Goal: Complete application form

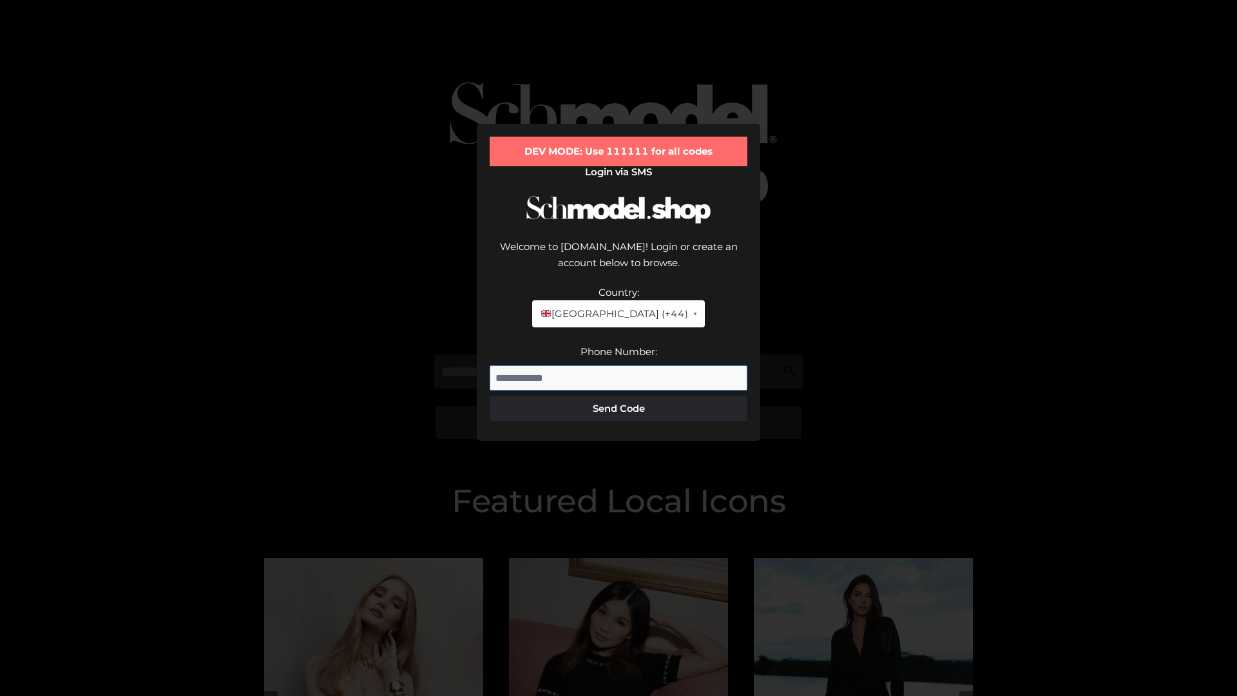
click at [619, 365] on input "Phone Number:" at bounding box center [619, 378] width 258 height 26
type input "**********"
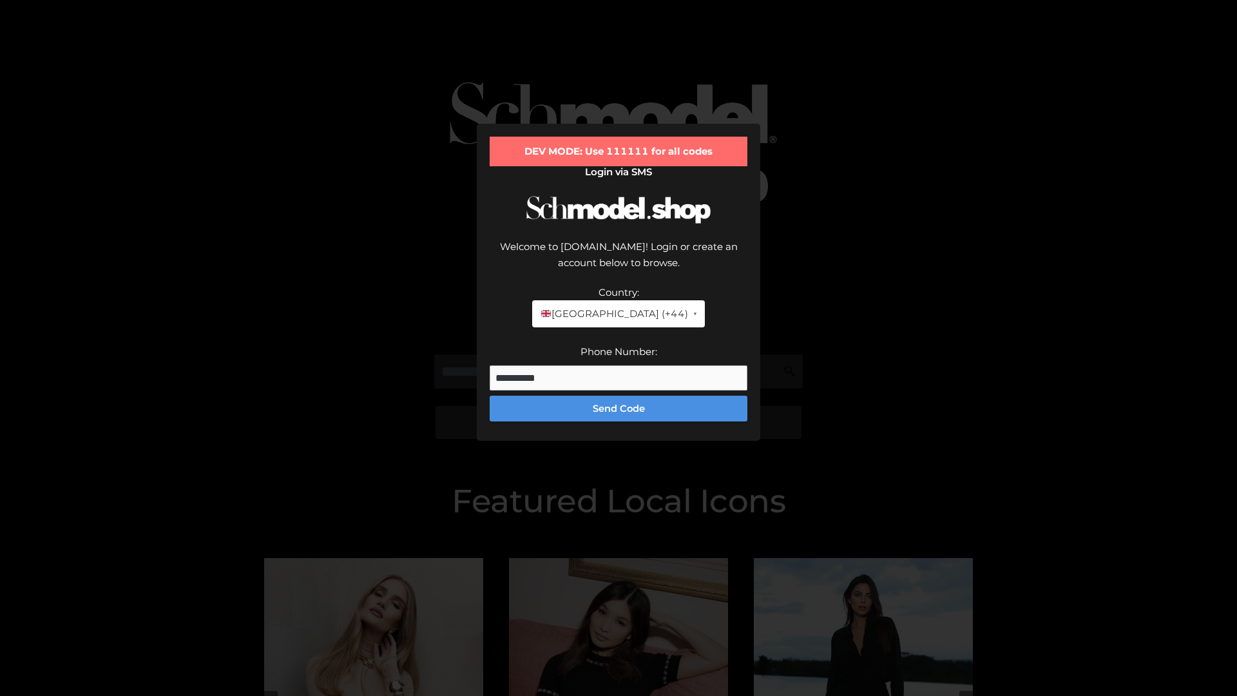
click at [619, 396] on button "Send Code" at bounding box center [619, 409] width 258 height 26
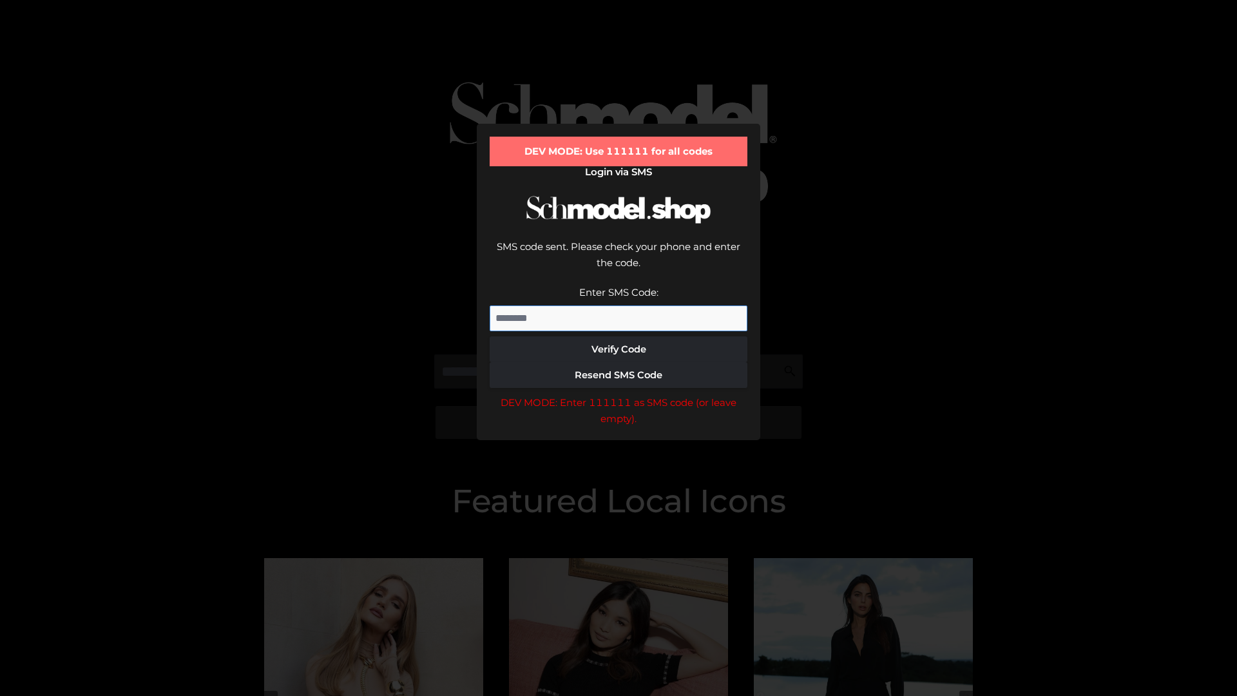
click at [619, 305] on input "Enter SMS Code:" at bounding box center [619, 318] width 258 height 26
type input "******"
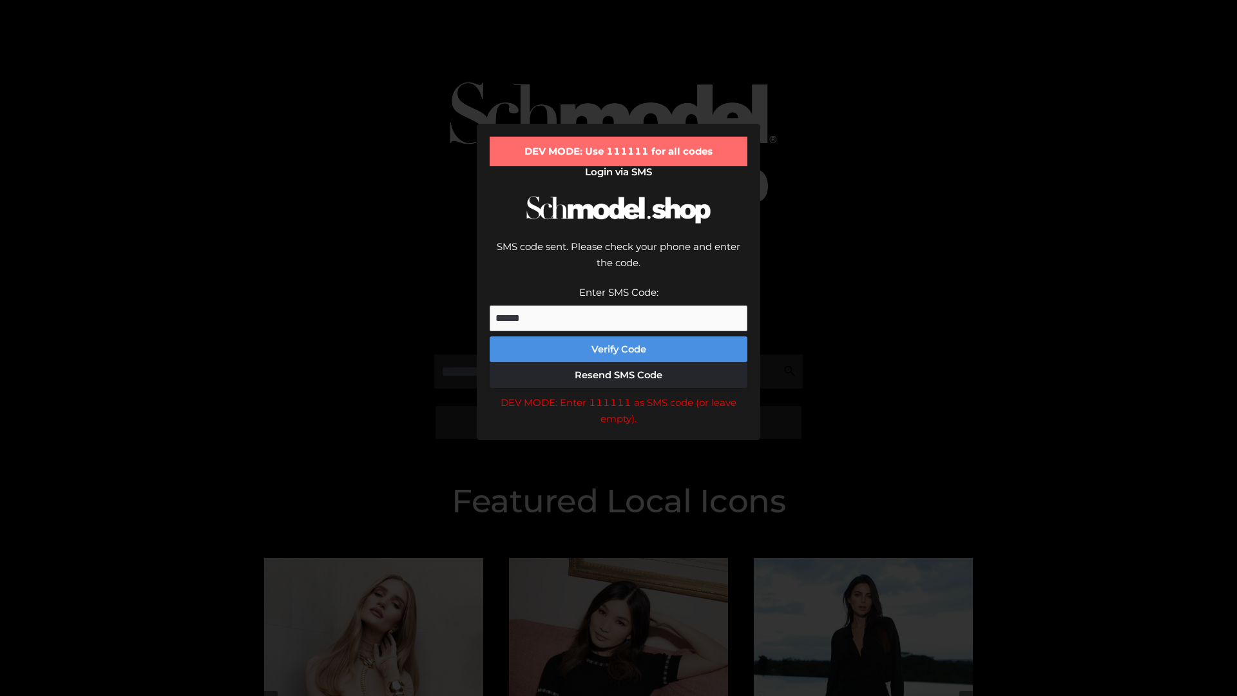
click at [619, 336] on button "Verify Code" at bounding box center [619, 349] width 258 height 26
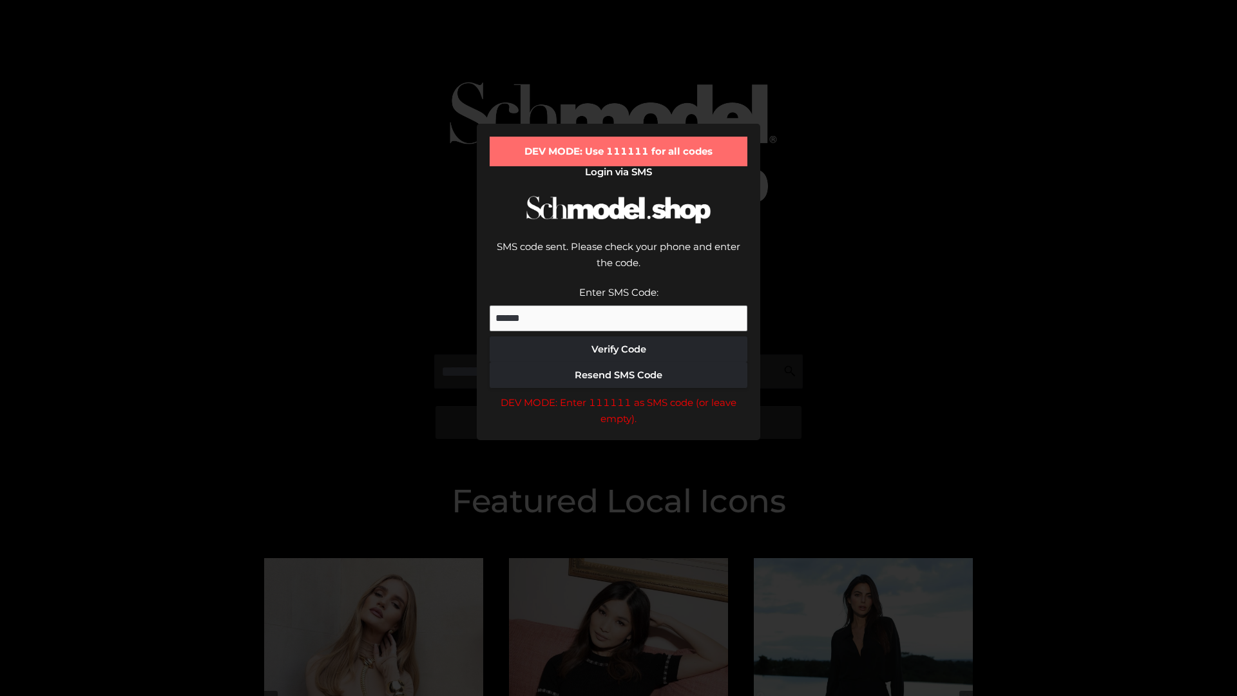
click at [619, 394] on div "DEV MODE: Enter 111111 as SMS code (or leave empty)." at bounding box center [619, 410] width 258 height 33
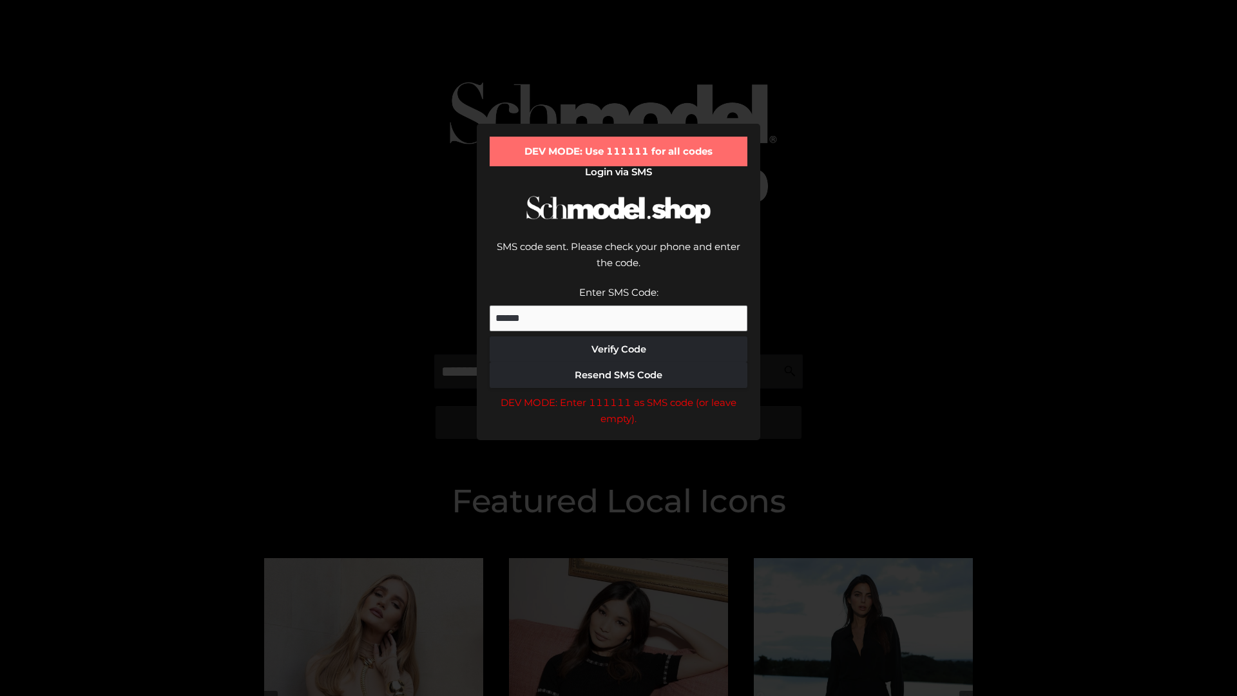
click at [619, 394] on div "DEV MODE: Enter 111111 as SMS code (or leave empty)." at bounding box center [619, 410] width 258 height 33
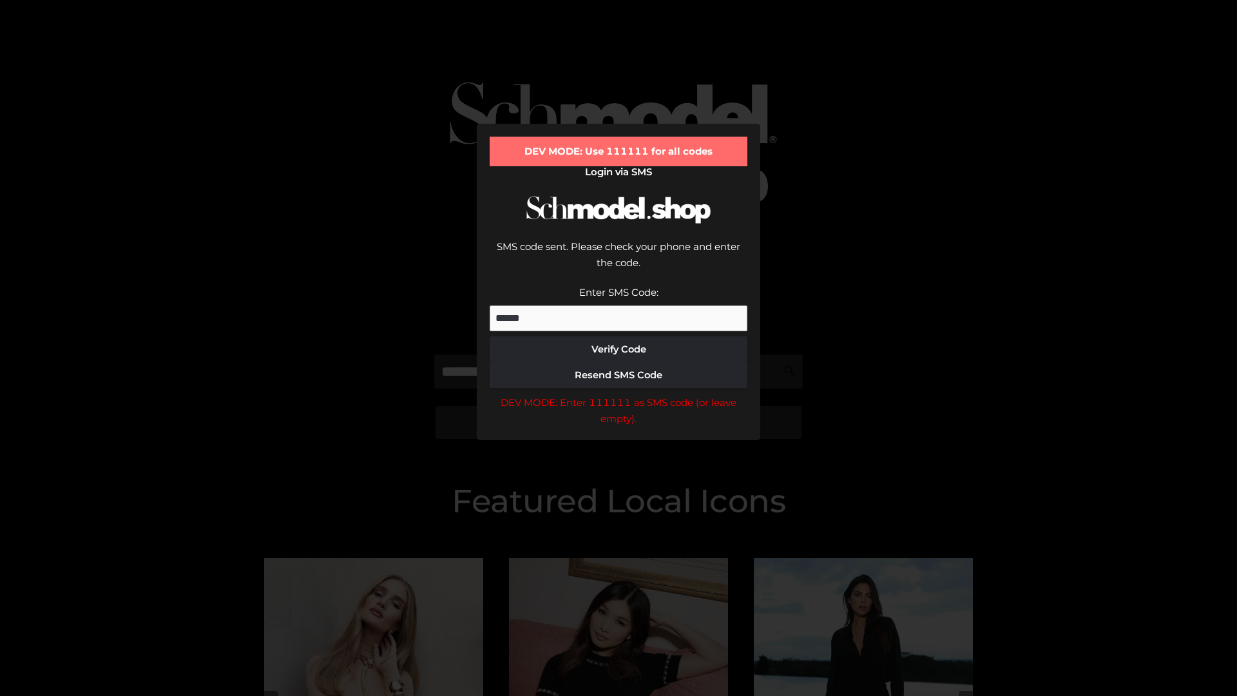
click at [619, 394] on div "DEV MODE: Enter 111111 as SMS code (or leave empty)." at bounding box center [619, 410] width 258 height 33
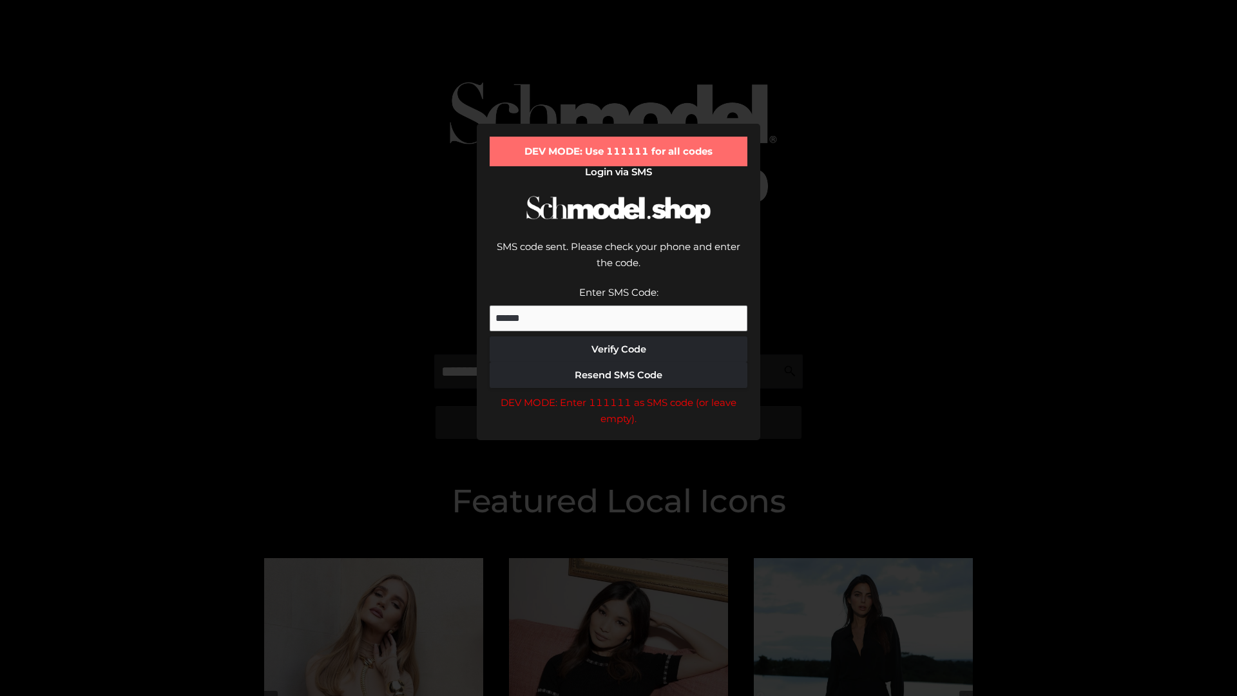
click at [619, 394] on div "DEV MODE: Enter 111111 as SMS code (or leave empty)." at bounding box center [619, 410] width 258 height 33
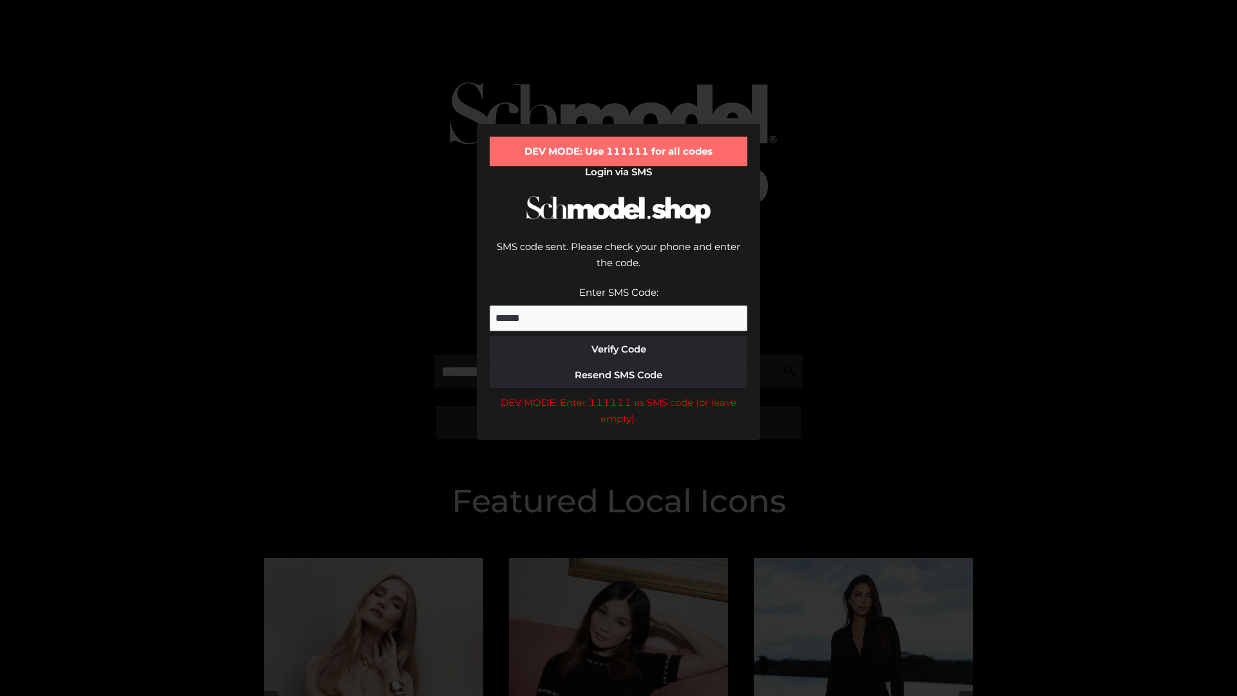
click at [619, 394] on div "DEV MODE: Enter 111111 as SMS code (or leave empty)." at bounding box center [619, 410] width 258 height 33
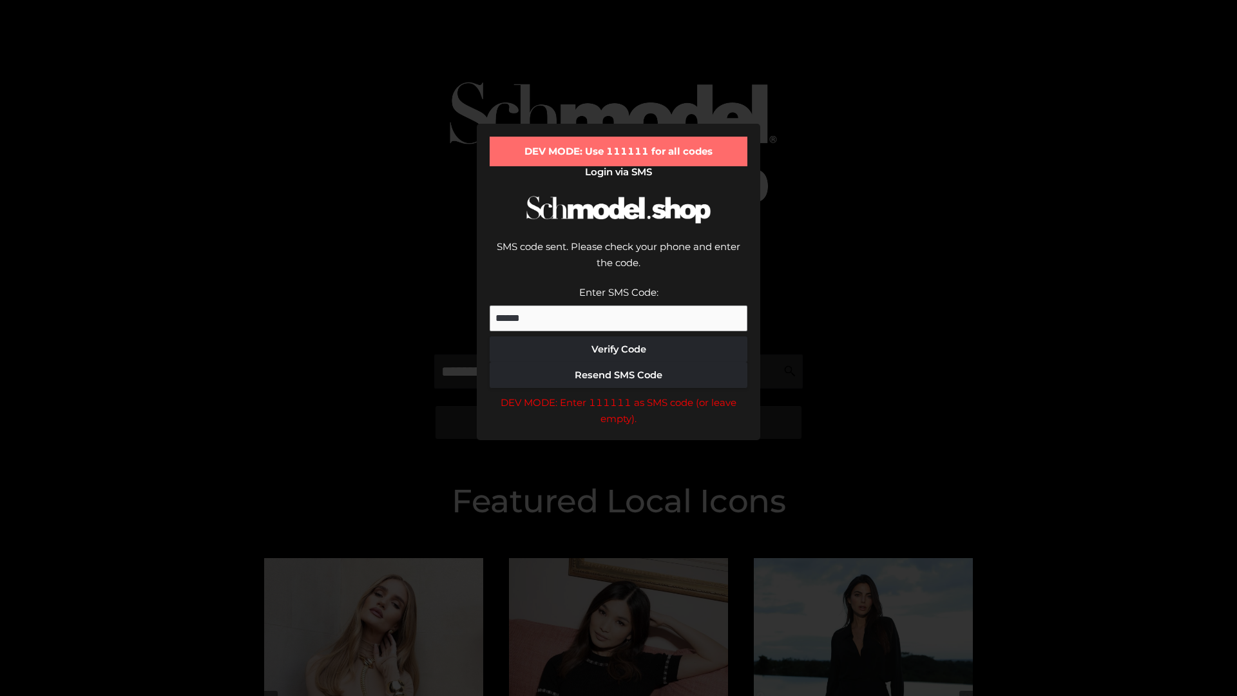
click at [619, 394] on div "DEV MODE: Enter 111111 as SMS code (or leave empty)." at bounding box center [619, 410] width 258 height 33
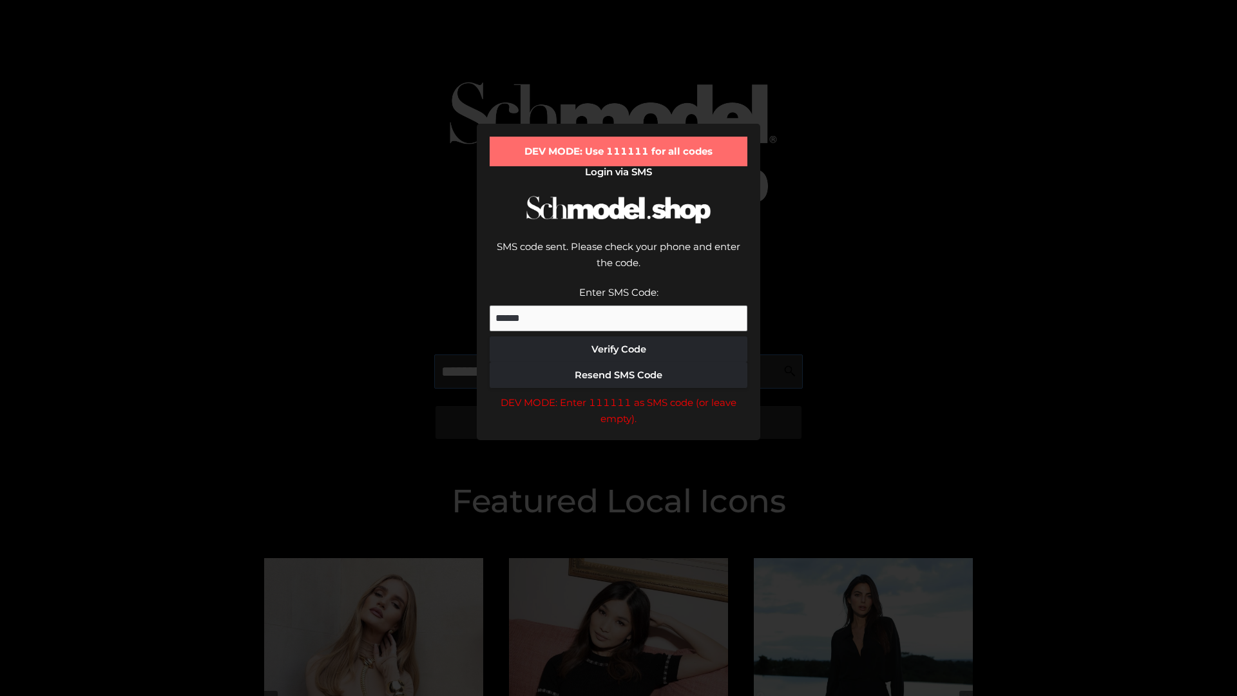
scroll to position [0, 66]
click at [619, 394] on div "DEV MODE: Enter 111111 as SMS code (or leave empty)." at bounding box center [619, 410] width 258 height 33
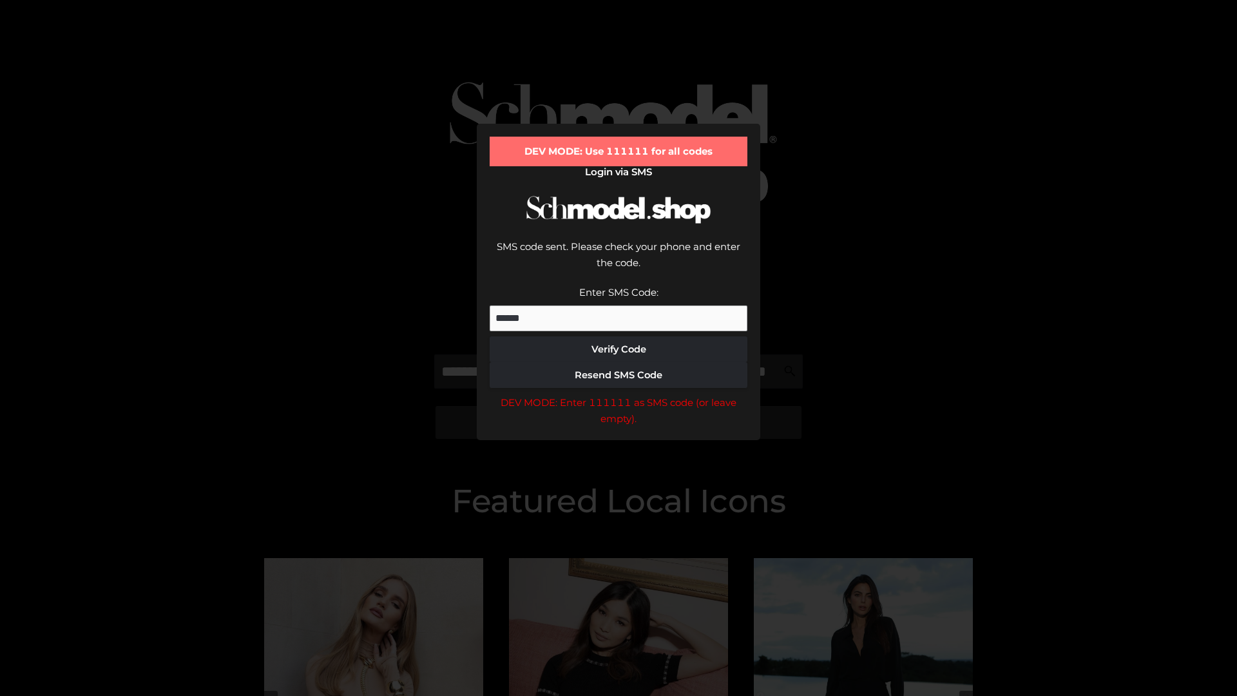
click at [619, 394] on div "DEV MODE: Enter 111111 as SMS code (or leave empty)." at bounding box center [619, 410] width 258 height 33
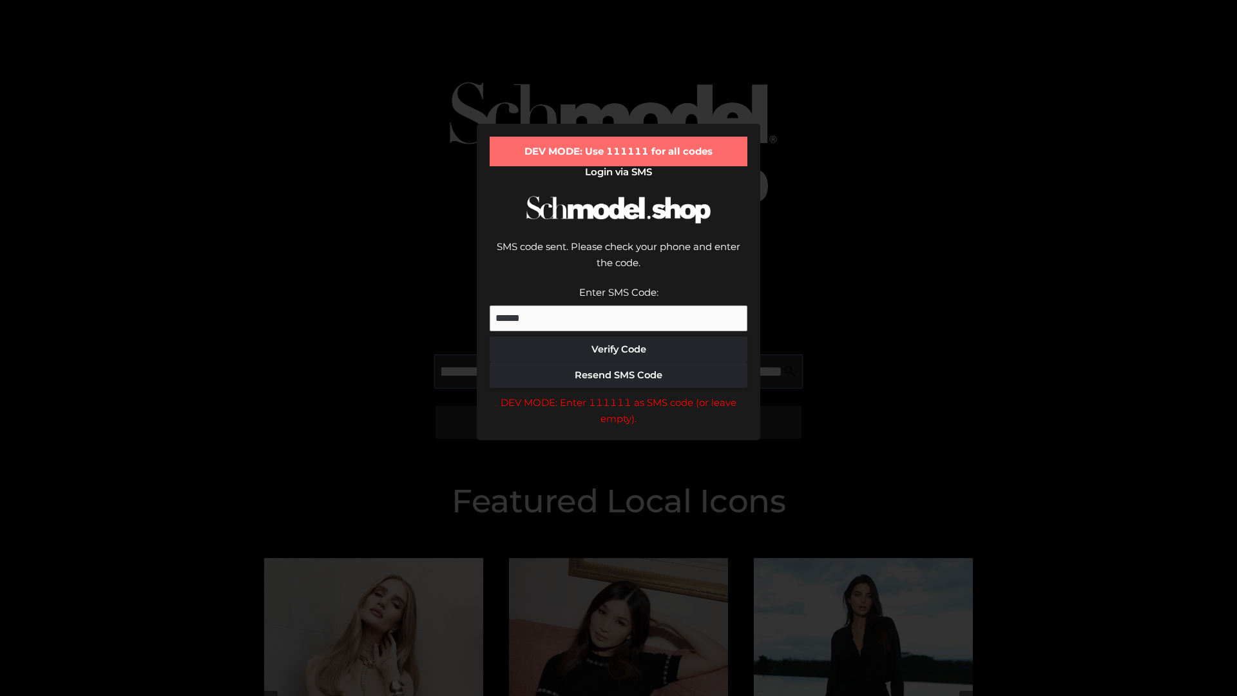
scroll to position [0, 140]
click at [619, 394] on div "DEV MODE: Enter 111111 as SMS code (or leave empty)." at bounding box center [619, 410] width 258 height 33
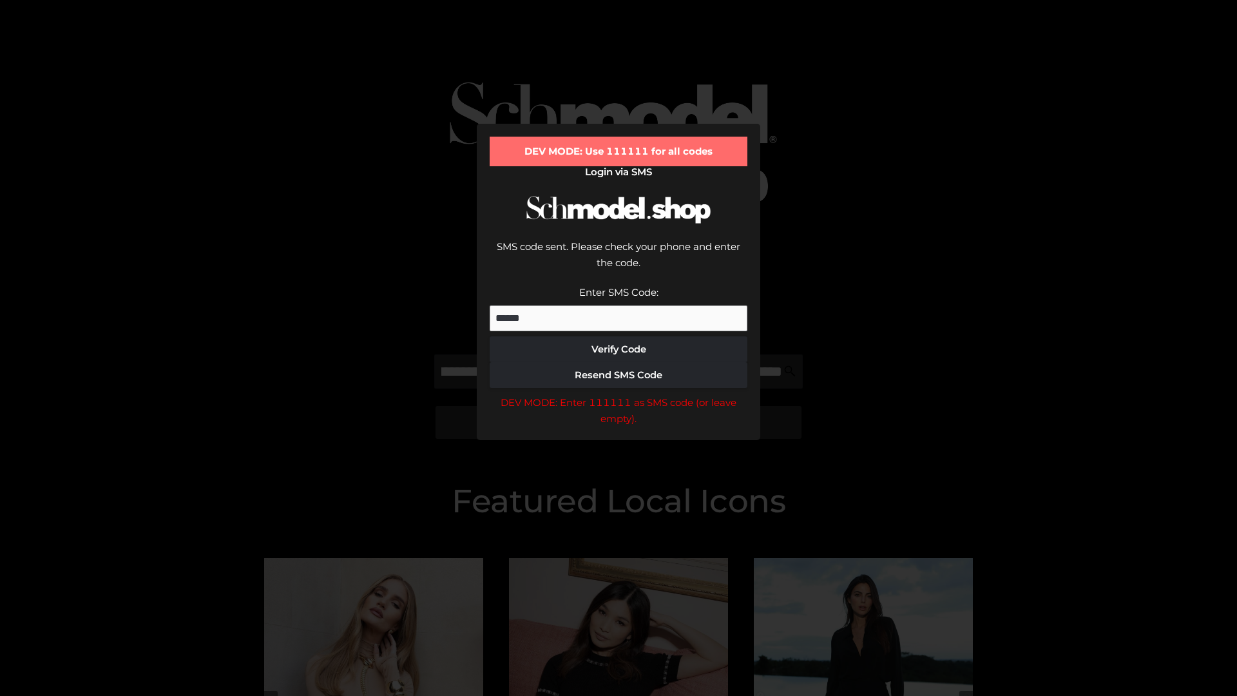
click at [619, 394] on div "DEV MODE: Enter 111111 as SMS code (or leave empty)." at bounding box center [619, 410] width 258 height 33
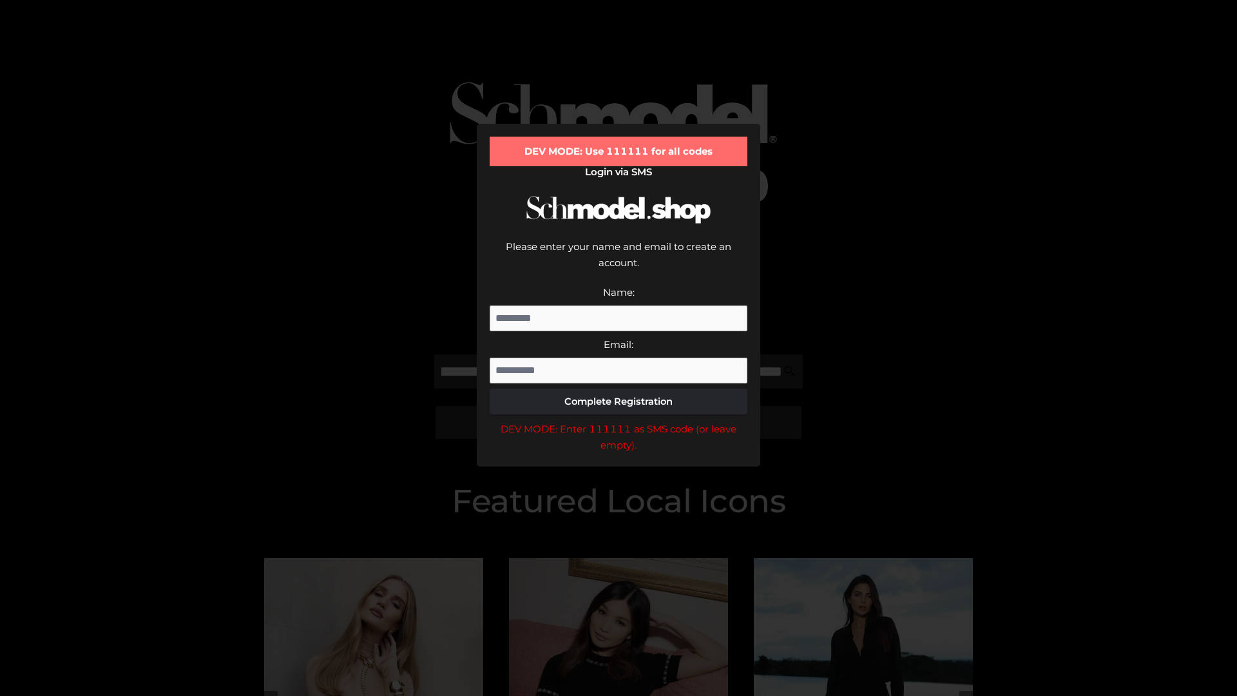
click at [619, 421] on div "DEV MODE: Enter 111111 as SMS code (or leave empty)." at bounding box center [619, 437] width 258 height 33
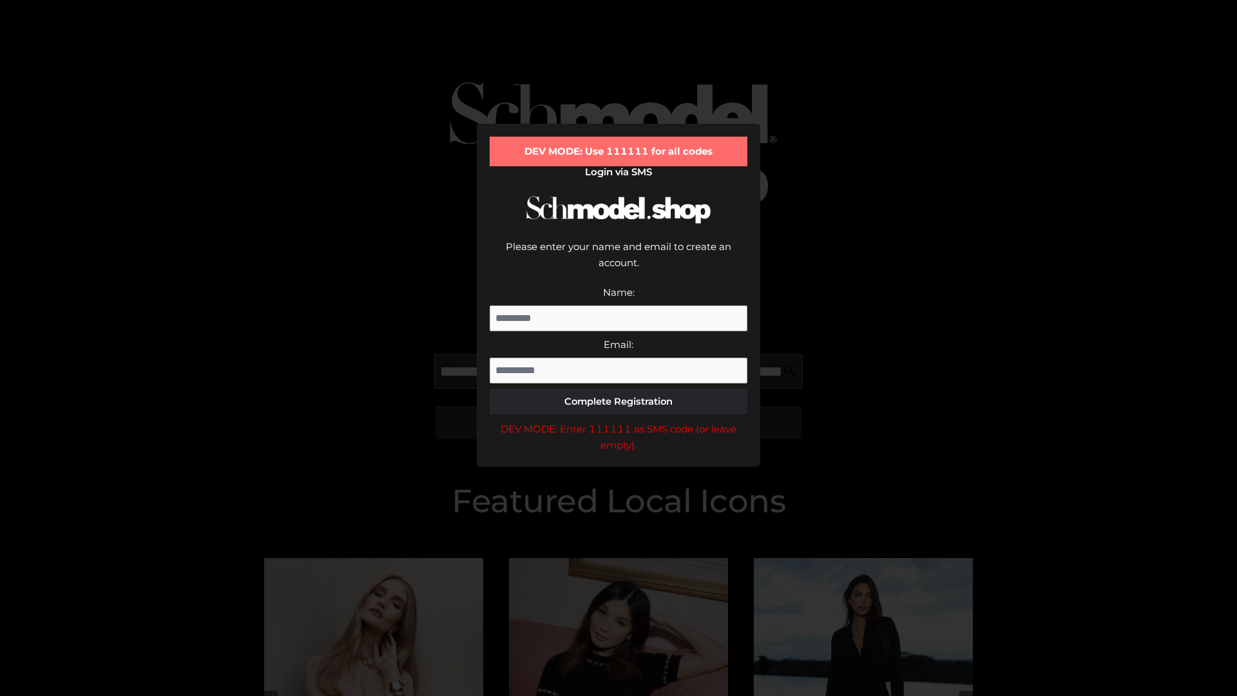
scroll to position [0, 253]
click at [619, 421] on div "DEV MODE: Enter 111111 as SMS code (or leave empty)." at bounding box center [619, 437] width 258 height 33
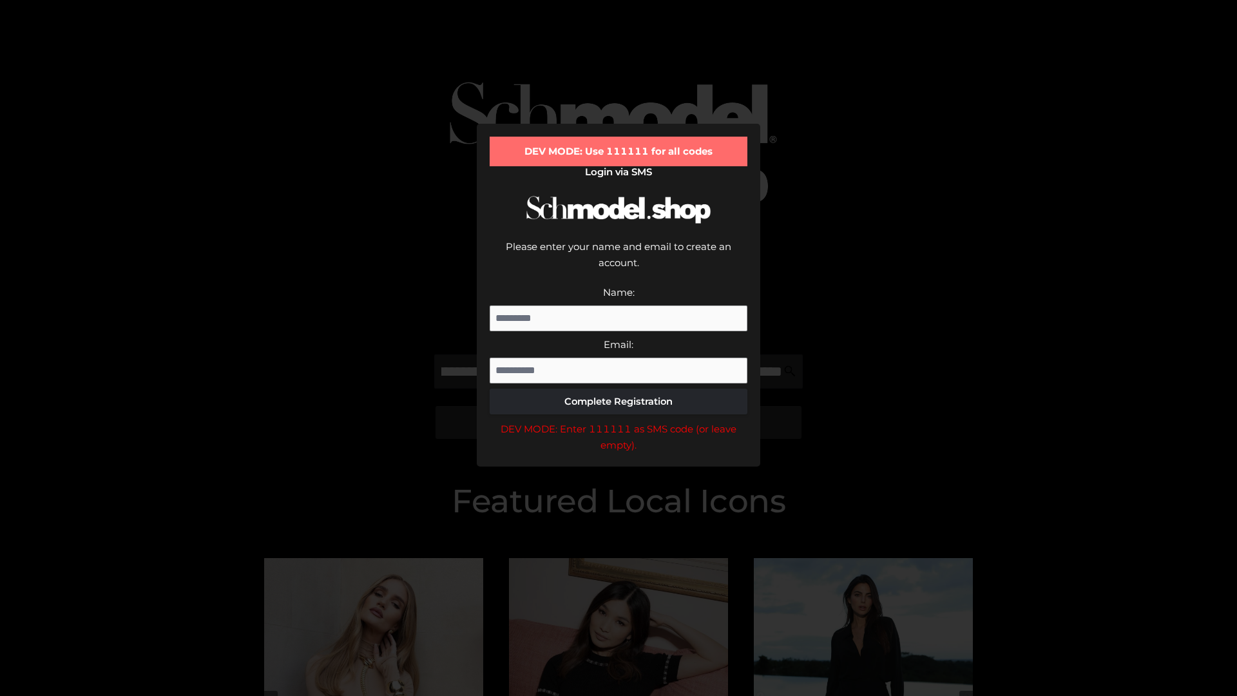
click at [619, 421] on div "DEV MODE: Enter 111111 as SMS code (or leave empty)." at bounding box center [619, 437] width 258 height 33
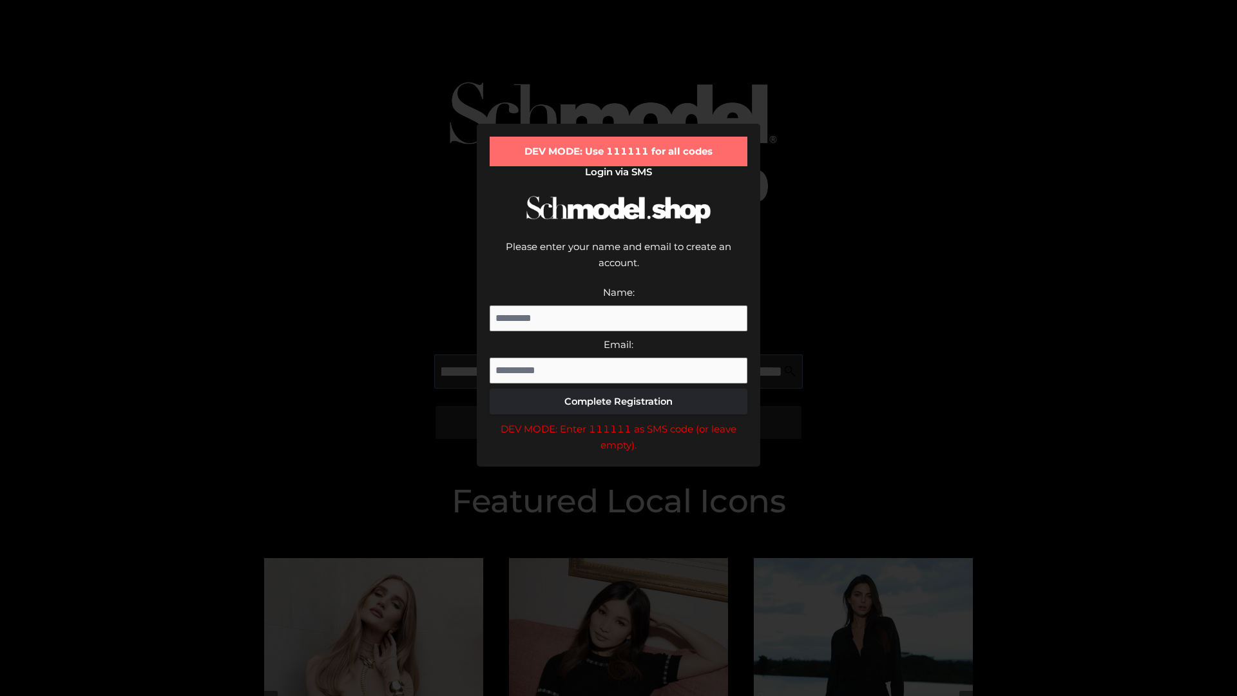
scroll to position [0, 327]
click at [619, 421] on div "DEV MODE: Enter 111111 as SMS code (or leave empty)." at bounding box center [619, 437] width 258 height 33
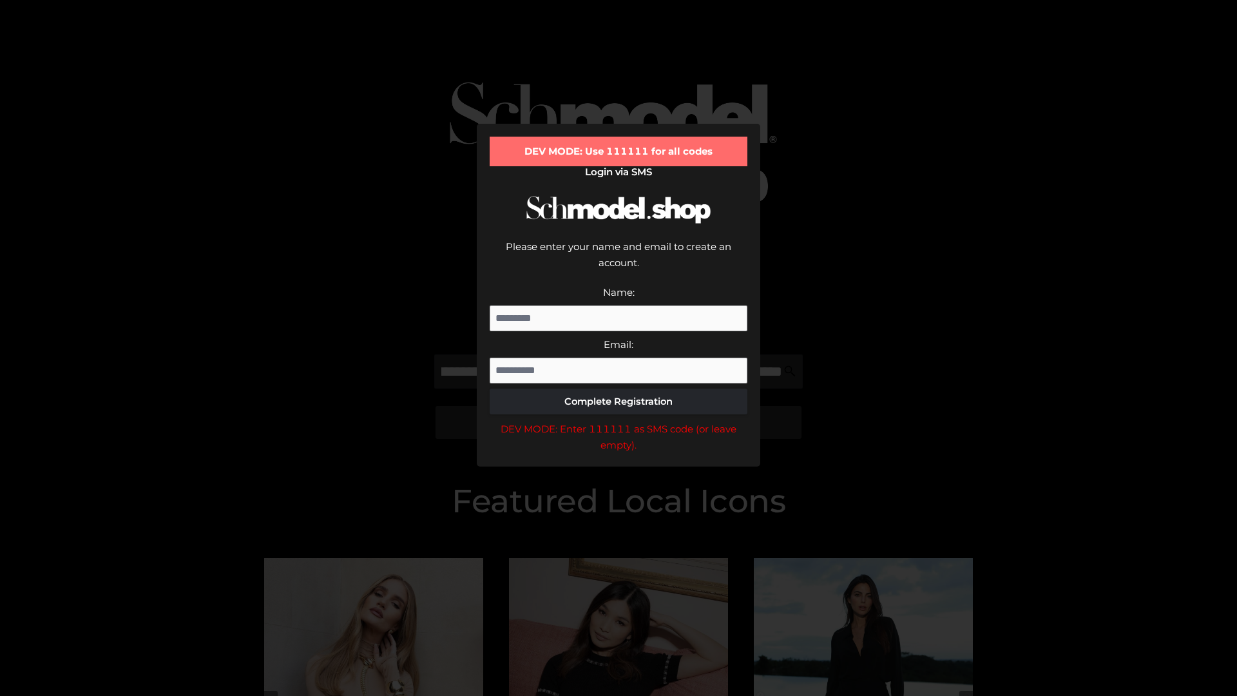
click at [619, 421] on div "DEV MODE: Enter 111111 as SMS code (or leave empty)." at bounding box center [619, 437] width 258 height 33
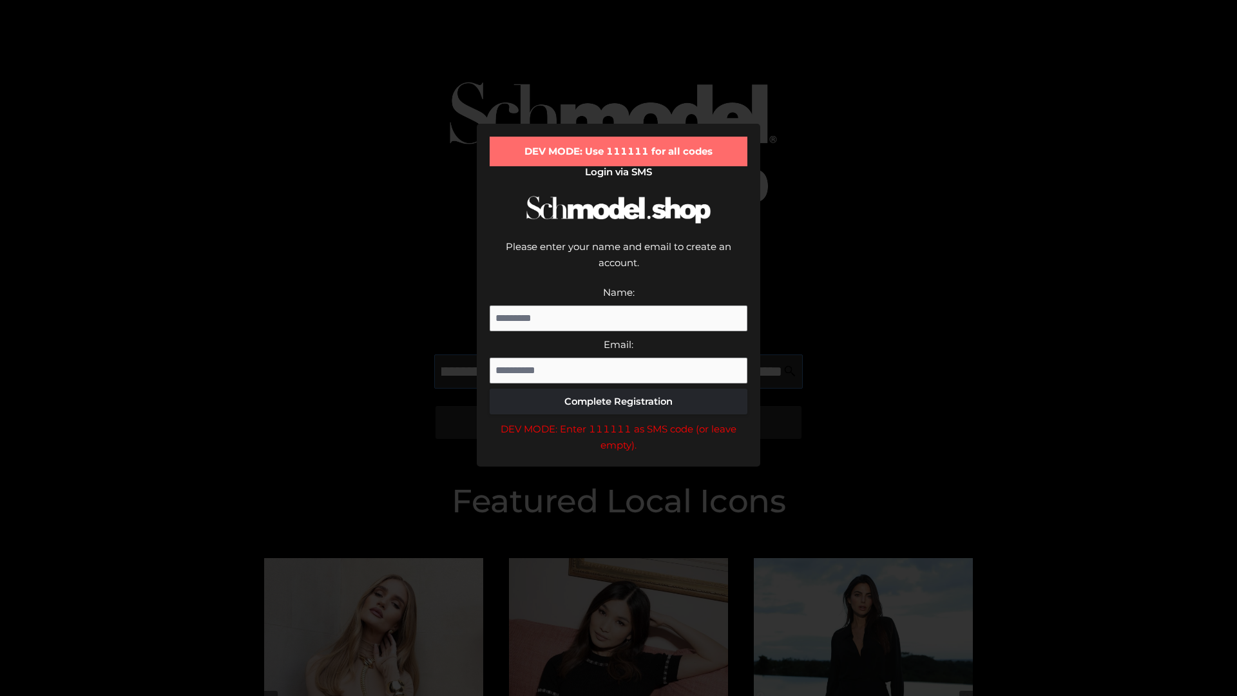
scroll to position [0, 405]
click at [619, 421] on div "DEV MODE: Enter 111111 as SMS code (or leave empty)." at bounding box center [619, 437] width 258 height 33
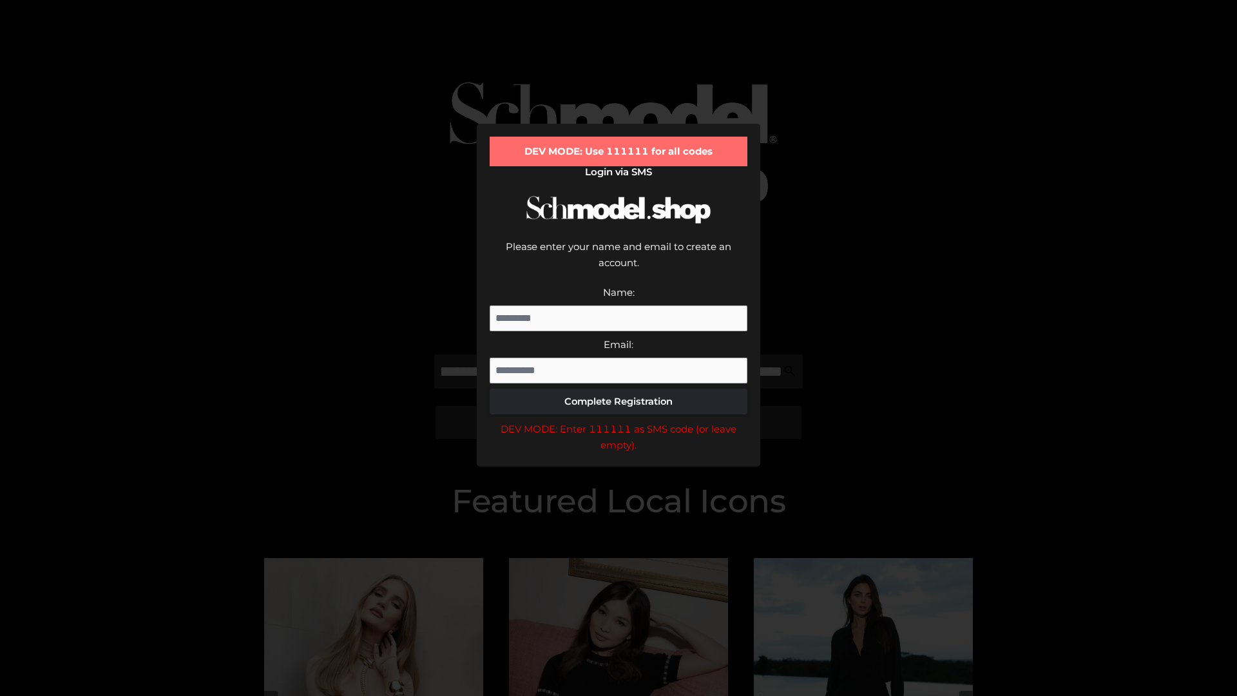
click at [619, 421] on div "DEV MODE: Enter 111111 as SMS code (or leave empty)." at bounding box center [619, 437] width 258 height 33
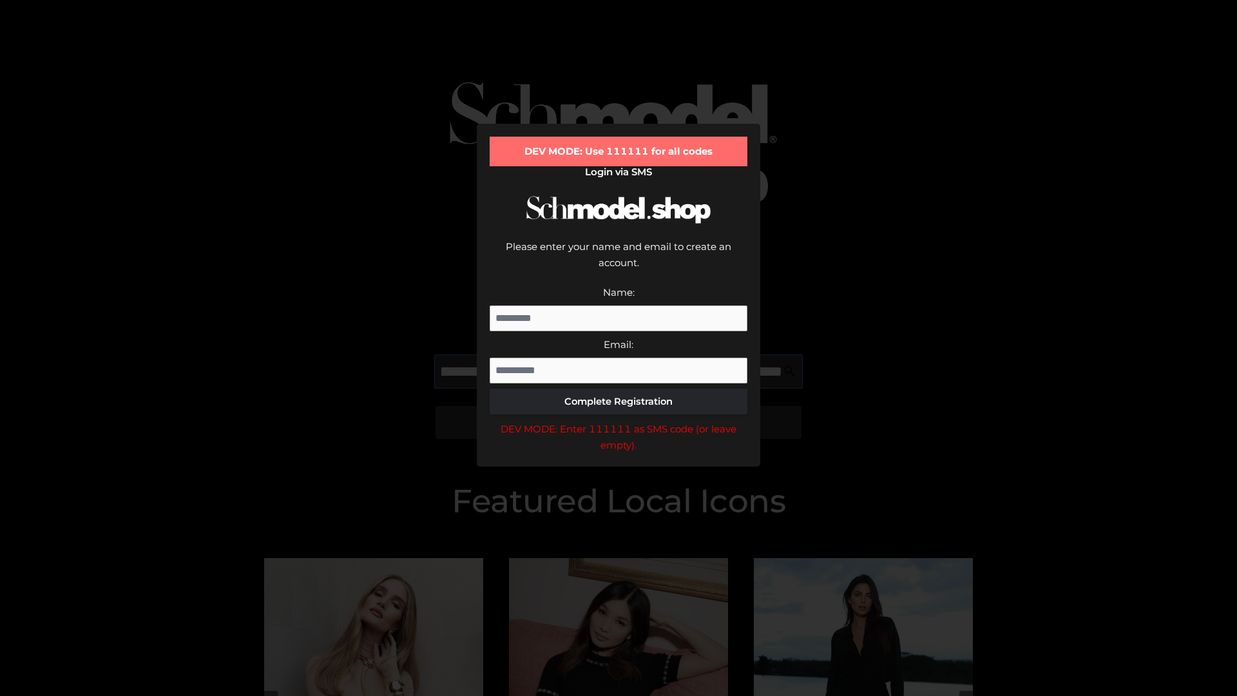
scroll to position [0, 486]
click at [619, 421] on div "DEV MODE: Enter 111111 as SMS code (or leave empty)." at bounding box center [619, 437] width 258 height 33
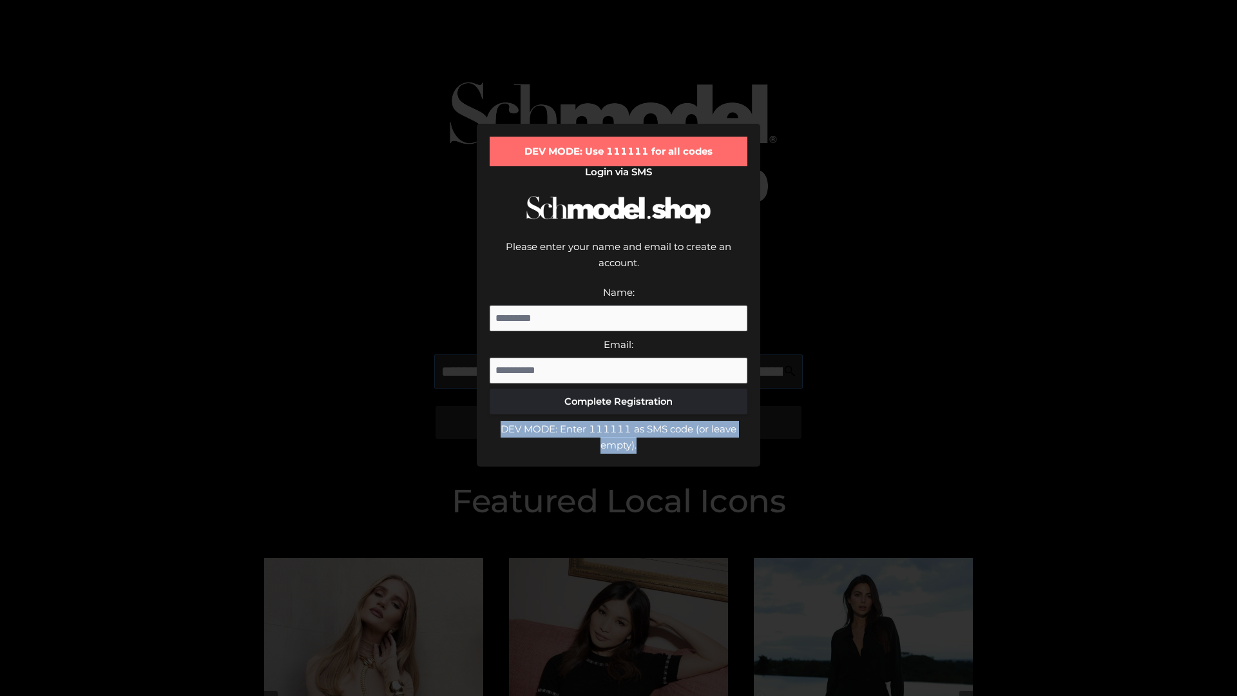
type input "**********"
